Goal: Task Accomplishment & Management: Complete application form

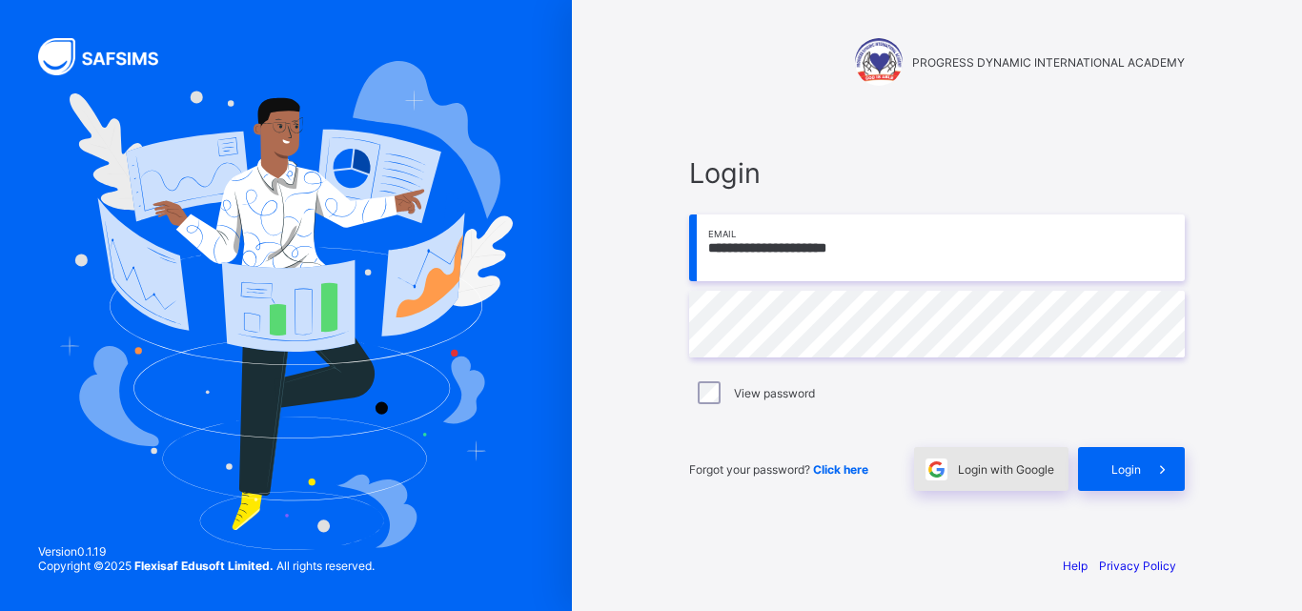
click at [1017, 475] on span "Login with Google" at bounding box center [1006, 469] width 96 height 14
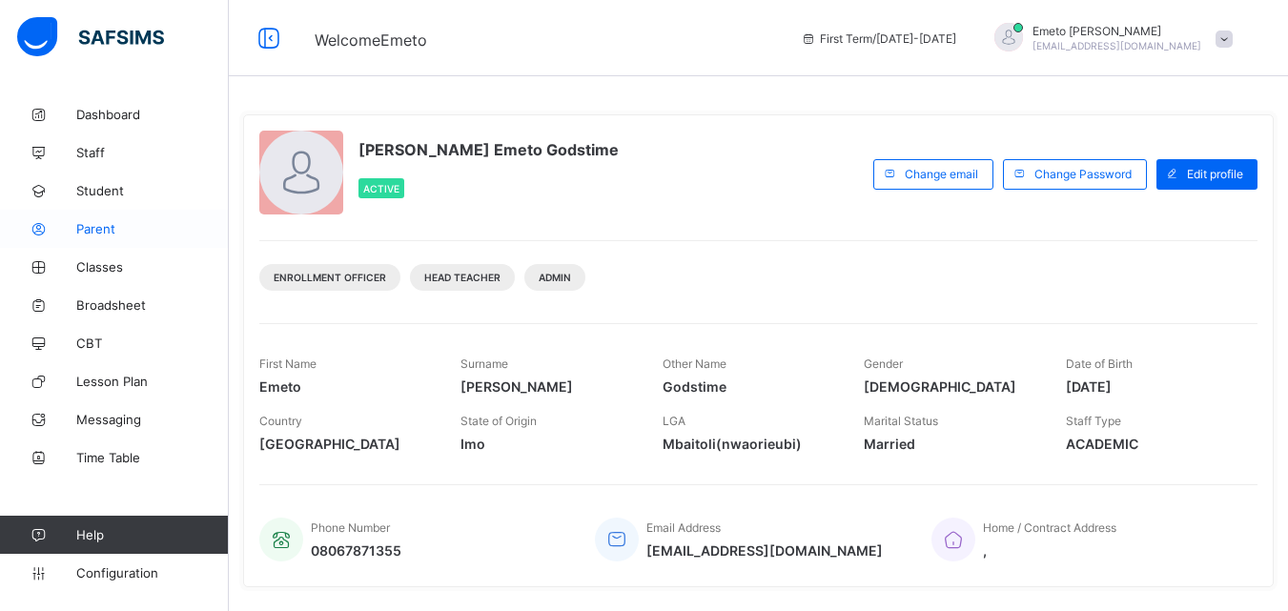
click at [96, 227] on span "Parent" at bounding box center [152, 228] width 153 height 15
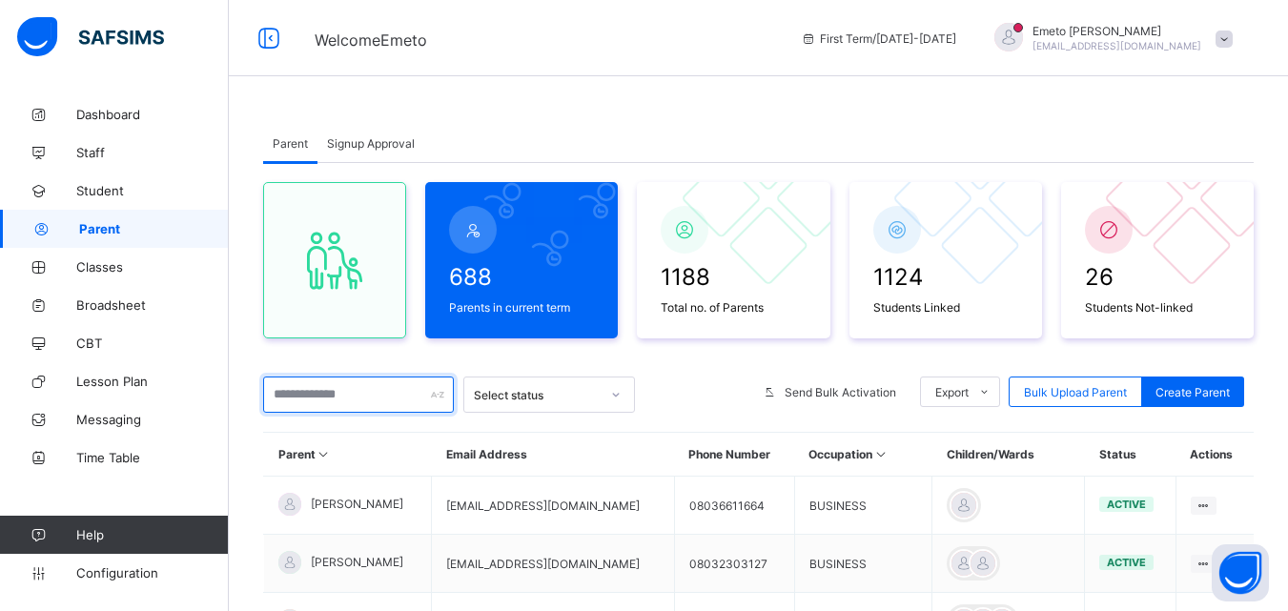
click at [348, 399] on input "text" at bounding box center [358, 395] width 191 height 36
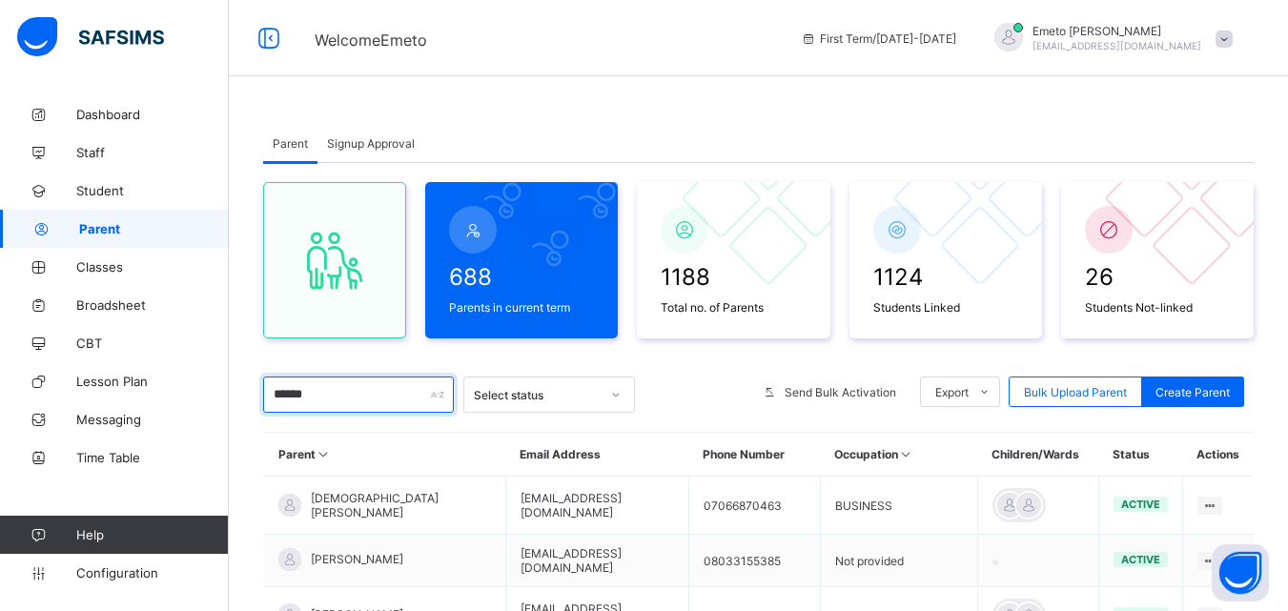
type input "******"
click at [377, 140] on span "Signup Approval" at bounding box center [371, 143] width 88 height 14
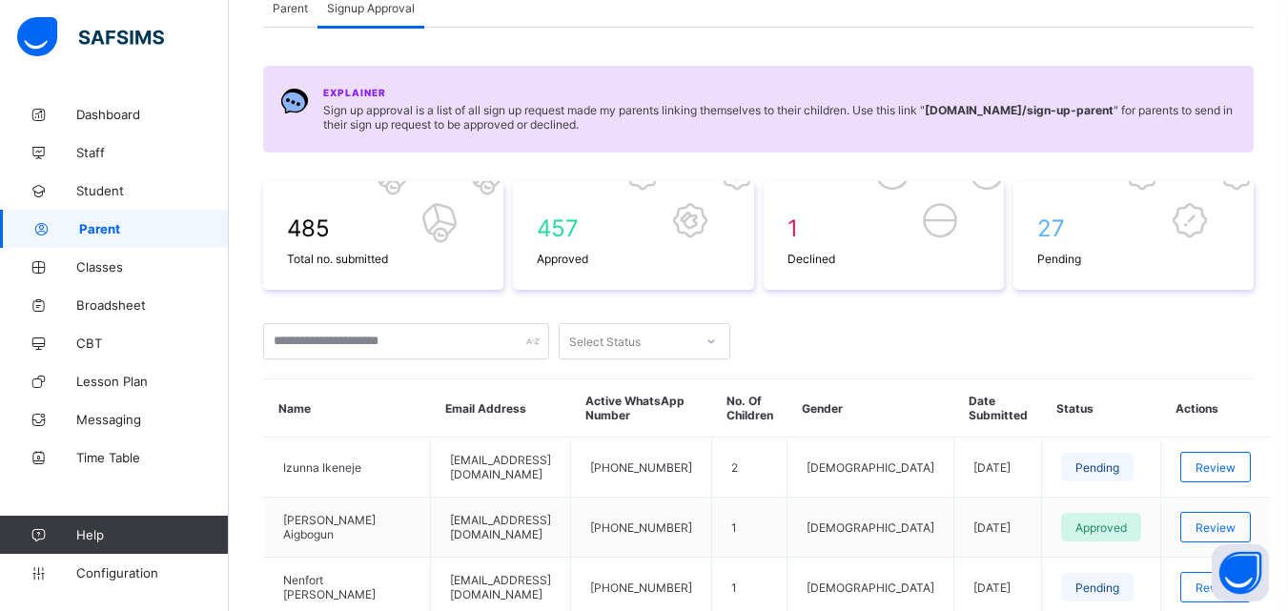
scroll to position [381, 0]
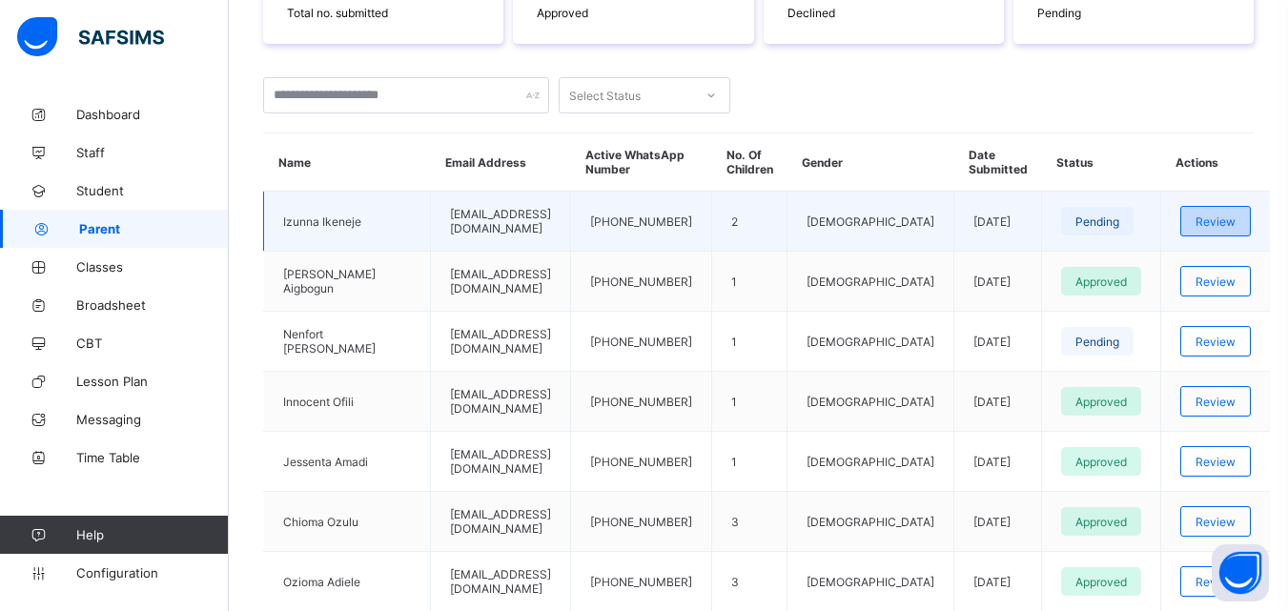
click at [1223, 225] on span "Review" at bounding box center [1215, 221] width 40 height 14
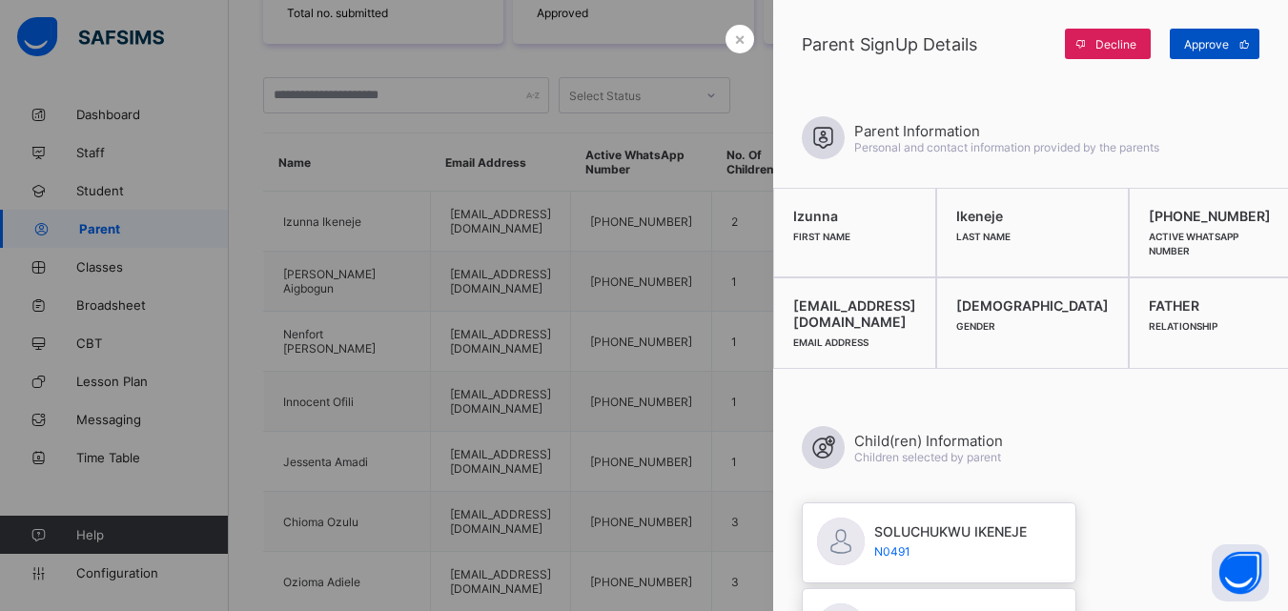
click at [1232, 39] on span at bounding box center [1244, 44] width 31 height 31
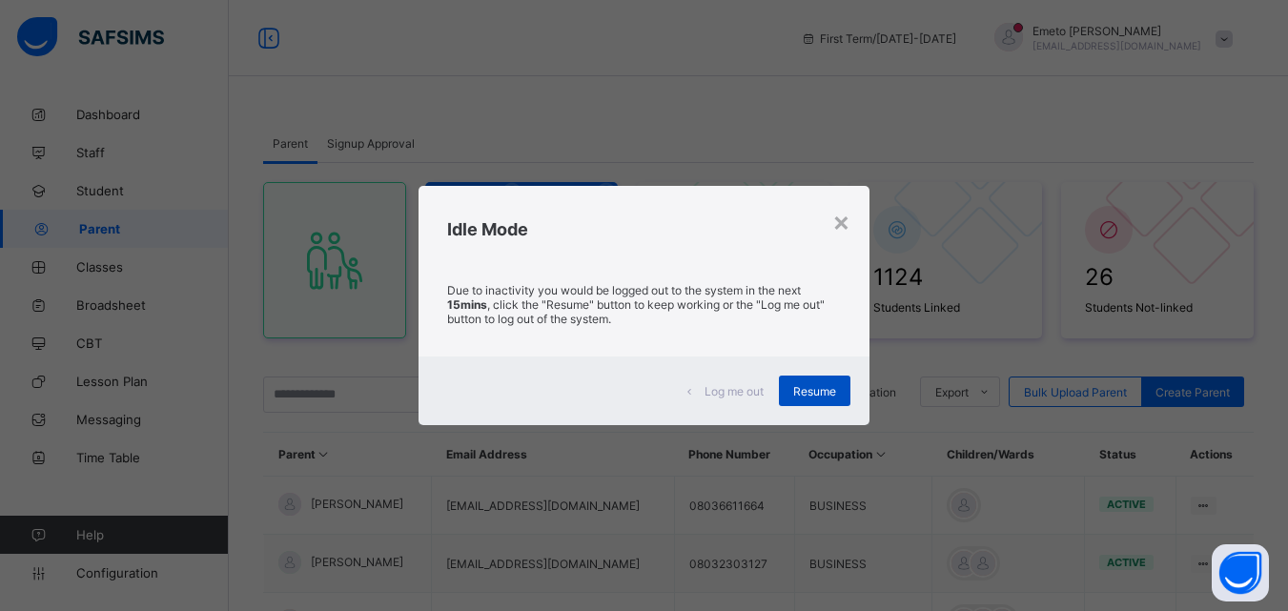
click at [821, 384] on span "Resume" at bounding box center [814, 391] width 43 height 14
click at [813, 395] on span "Resume" at bounding box center [814, 391] width 43 height 14
